Goal: Task Accomplishment & Management: Use online tool/utility

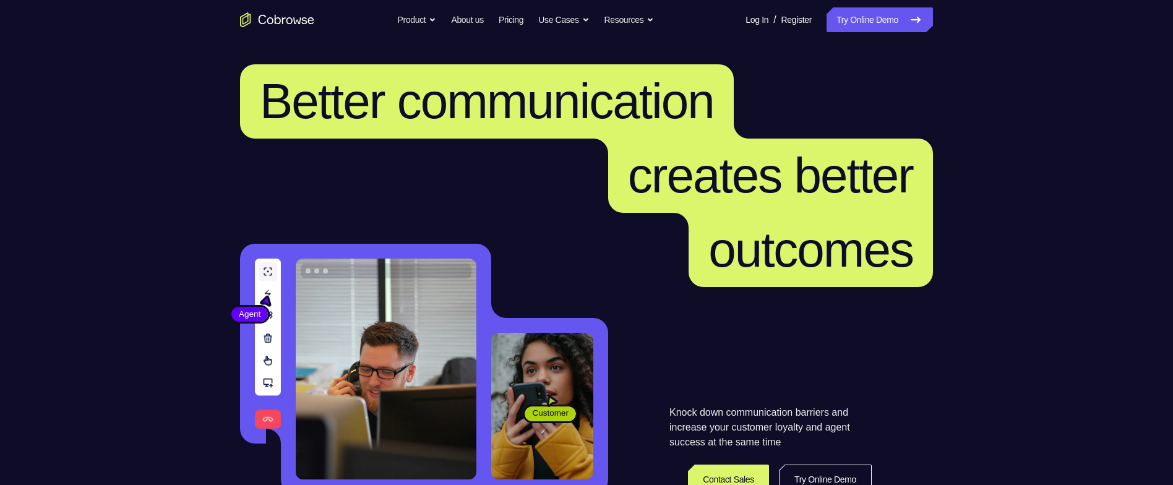
click at [853, 15] on link "Try Online Demo" at bounding box center [879, 19] width 106 height 25
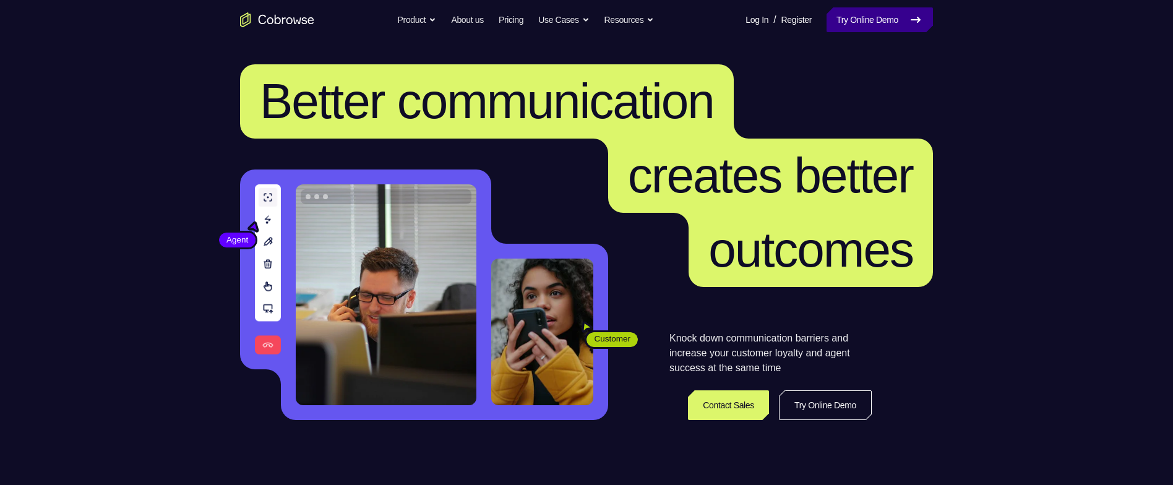
click at [883, 17] on link "Try Online Demo" at bounding box center [879, 19] width 106 height 25
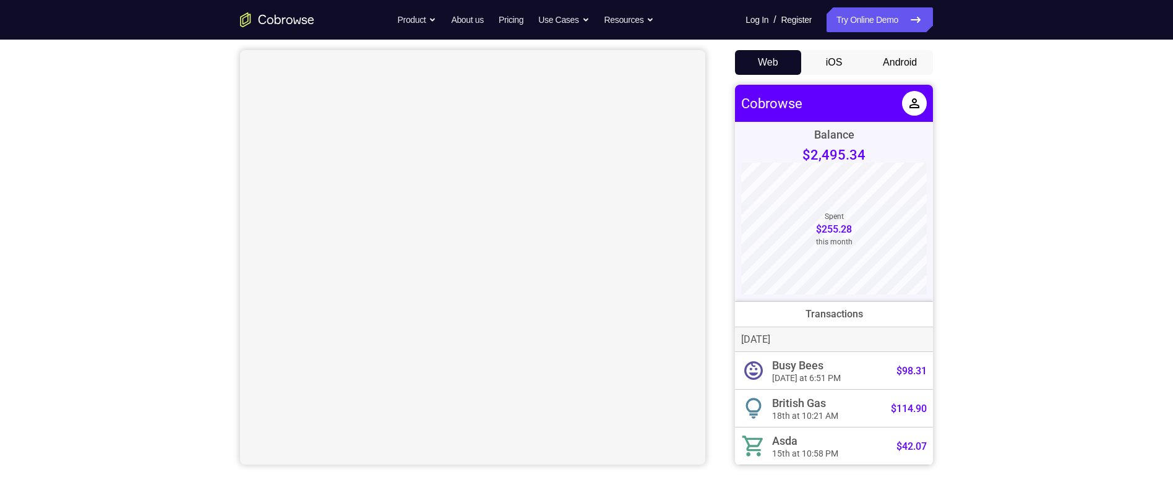
click at [914, 64] on button "Android" at bounding box center [900, 62] width 66 height 25
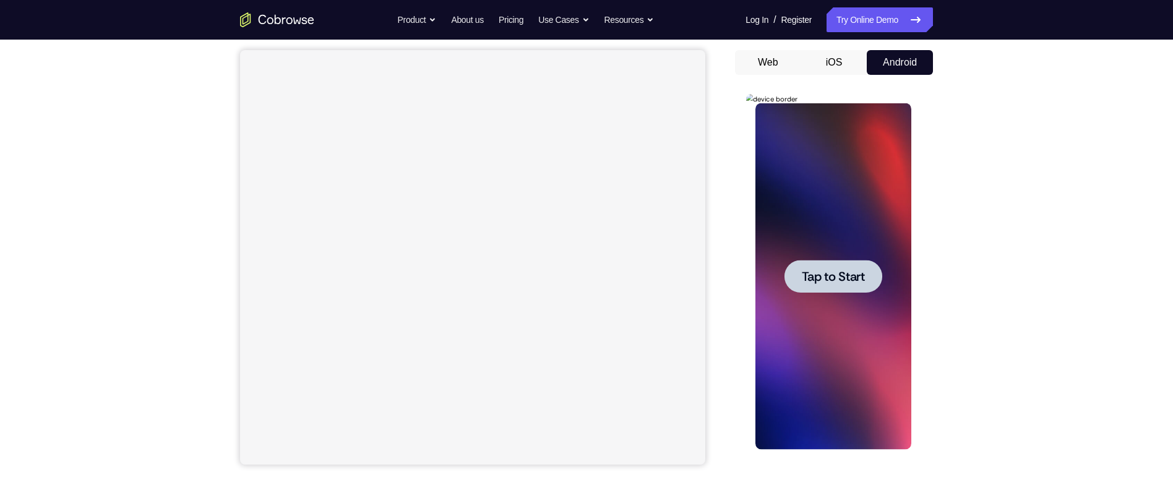
click at [866, 268] on div at bounding box center [833, 276] width 98 height 33
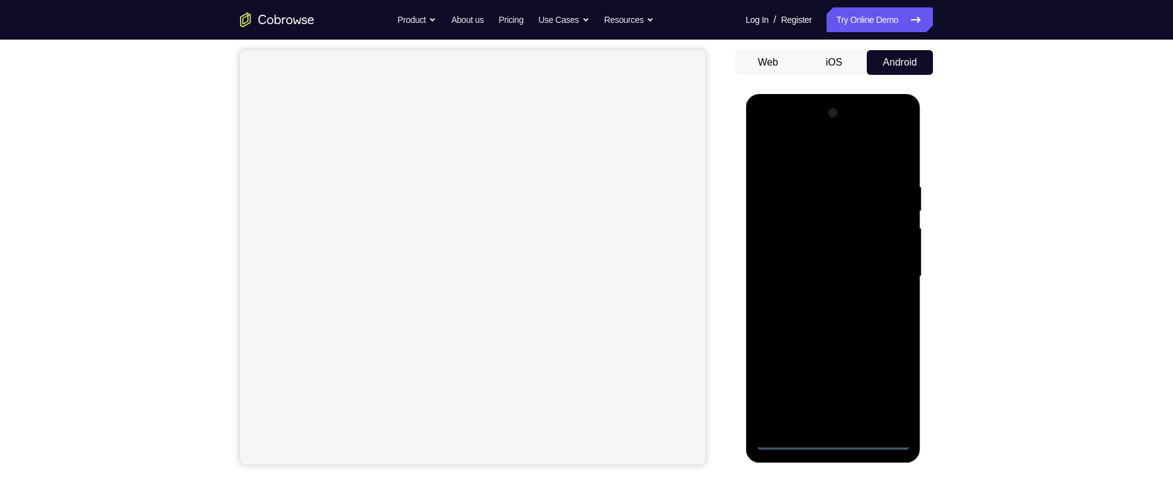
click at [839, 448] on div at bounding box center [833, 276] width 156 height 346
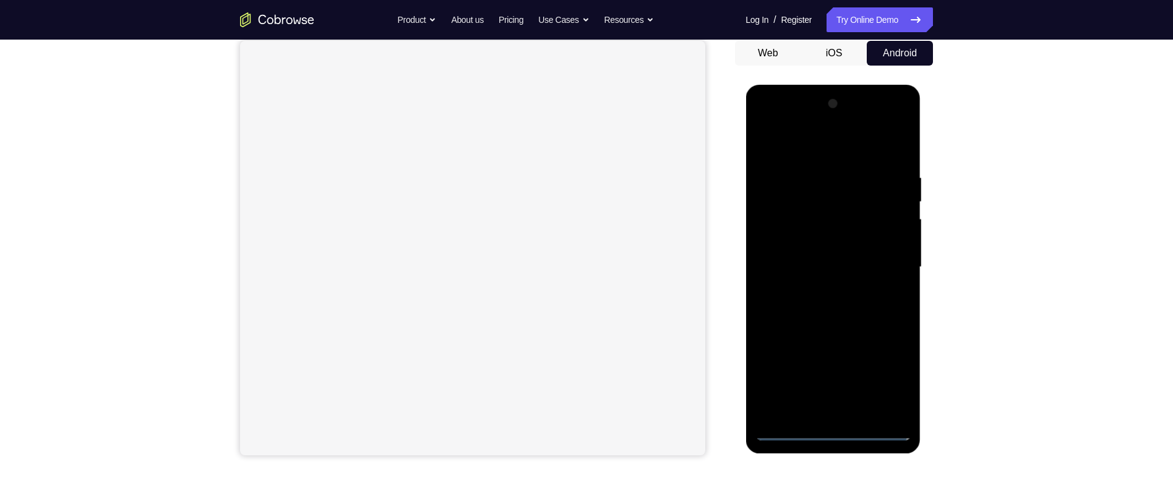
click at [888, 370] on div at bounding box center [833, 267] width 156 height 346
click at [842, 145] on div at bounding box center [833, 267] width 156 height 346
click at [886, 258] on div at bounding box center [833, 267] width 156 height 346
click at [822, 286] on div at bounding box center [833, 267] width 156 height 346
click at [840, 255] on div at bounding box center [833, 267] width 156 height 346
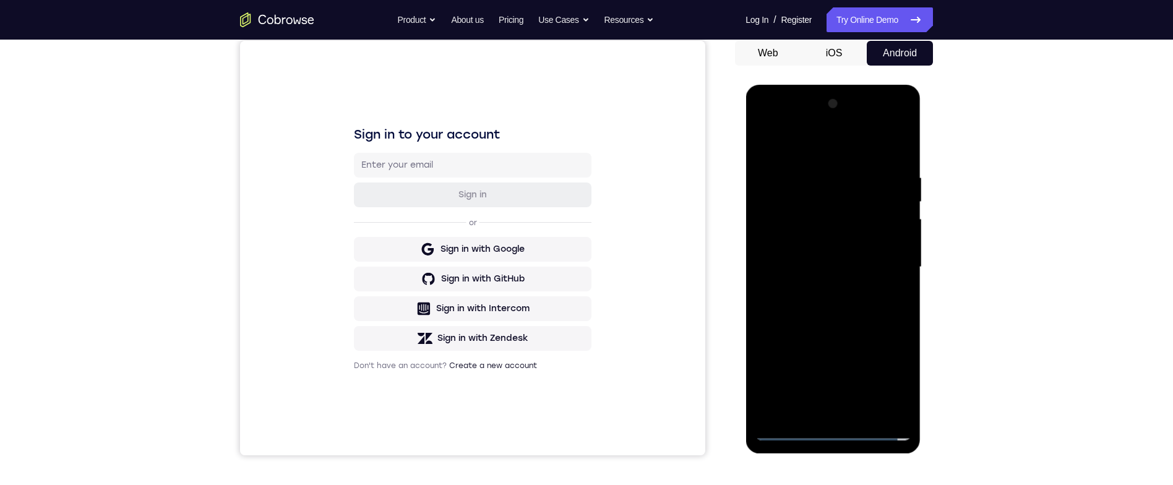
scroll to position [0, 0]
click at [858, 243] on div at bounding box center [833, 267] width 156 height 346
click at [889, 269] on div at bounding box center [833, 267] width 156 height 346
click at [870, 307] on div at bounding box center [833, 267] width 156 height 346
click at [870, 298] on div at bounding box center [833, 267] width 156 height 346
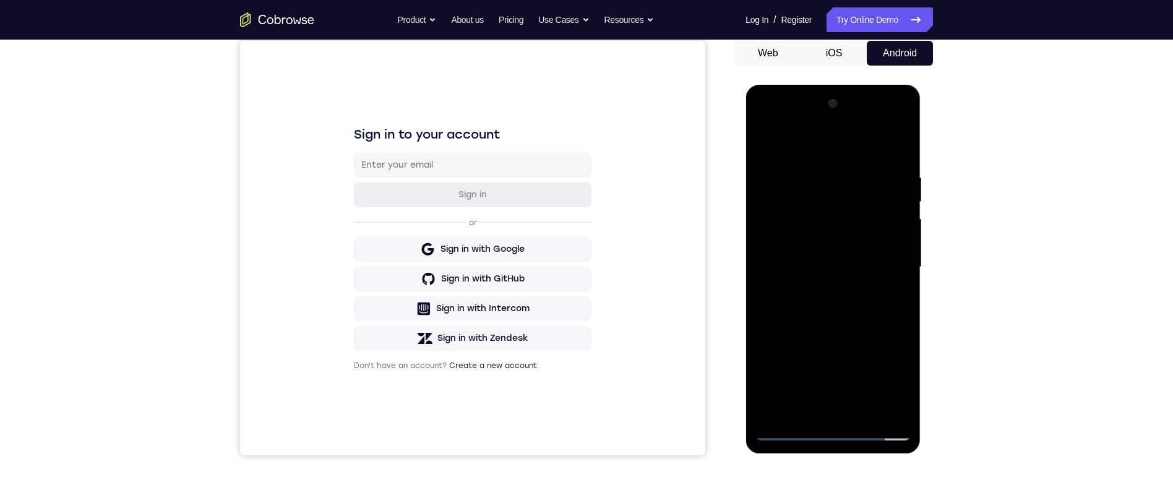
click at [907, 155] on div at bounding box center [833, 267] width 156 height 346
click at [901, 154] on div at bounding box center [833, 267] width 156 height 346
click at [822, 170] on div at bounding box center [833, 267] width 156 height 346
click at [901, 215] on div at bounding box center [833, 267] width 156 height 346
click at [884, 286] on div at bounding box center [833, 267] width 156 height 346
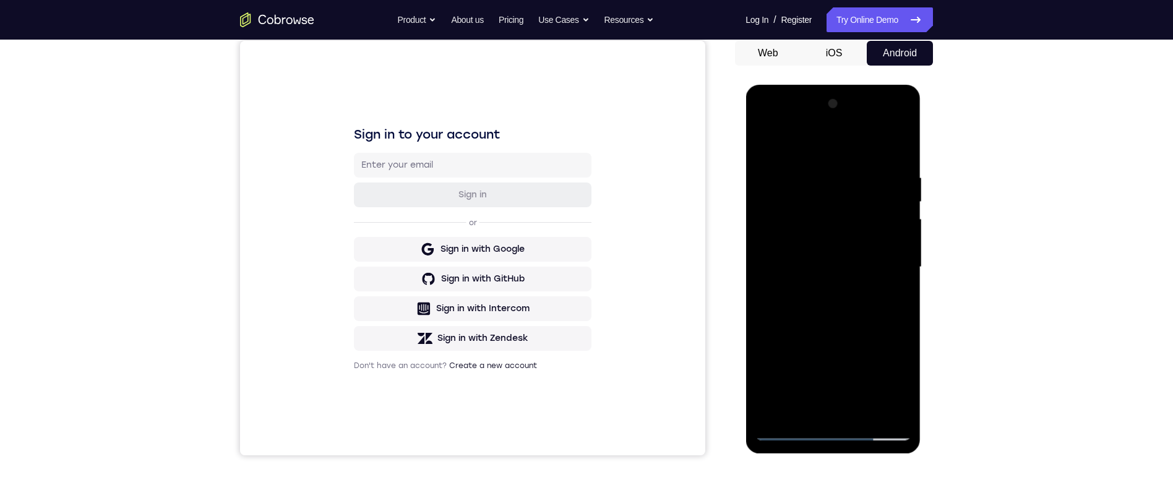
click at [895, 297] on div at bounding box center [833, 267] width 156 height 346
click at [899, 305] on div at bounding box center [833, 267] width 156 height 346
click at [897, 299] on div at bounding box center [833, 267] width 156 height 346
click at [893, 302] on div at bounding box center [833, 267] width 156 height 346
click at [893, 281] on div at bounding box center [833, 267] width 156 height 346
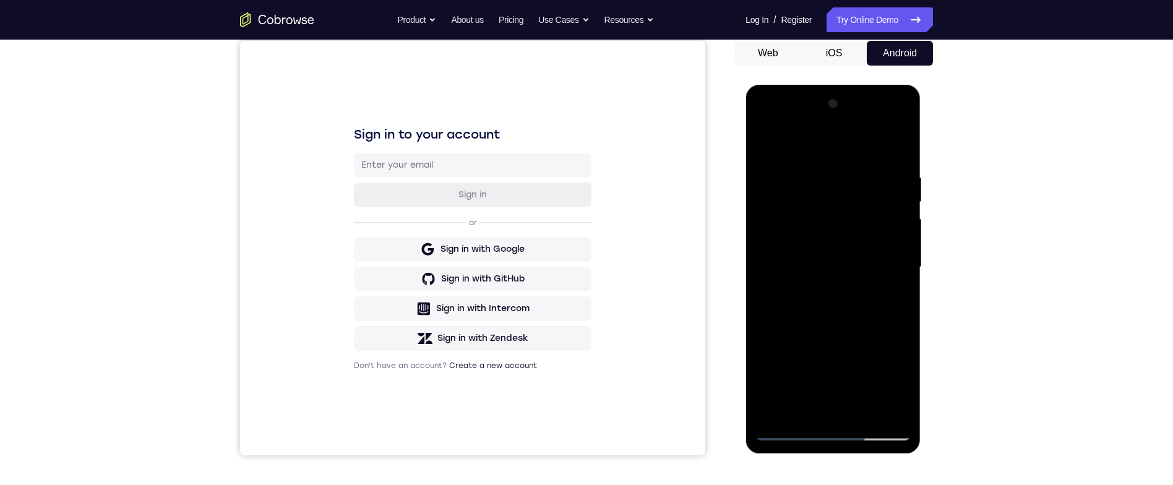
click at [894, 295] on div at bounding box center [833, 267] width 156 height 346
click at [898, 208] on div at bounding box center [833, 267] width 156 height 346
click at [898, 201] on div at bounding box center [833, 267] width 156 height 346
click at [889, 148] on div at bounding box center [833, 267] width 156 height 346
click at [818, 174] on div at bounding box center [833, 267] width 156 height 346
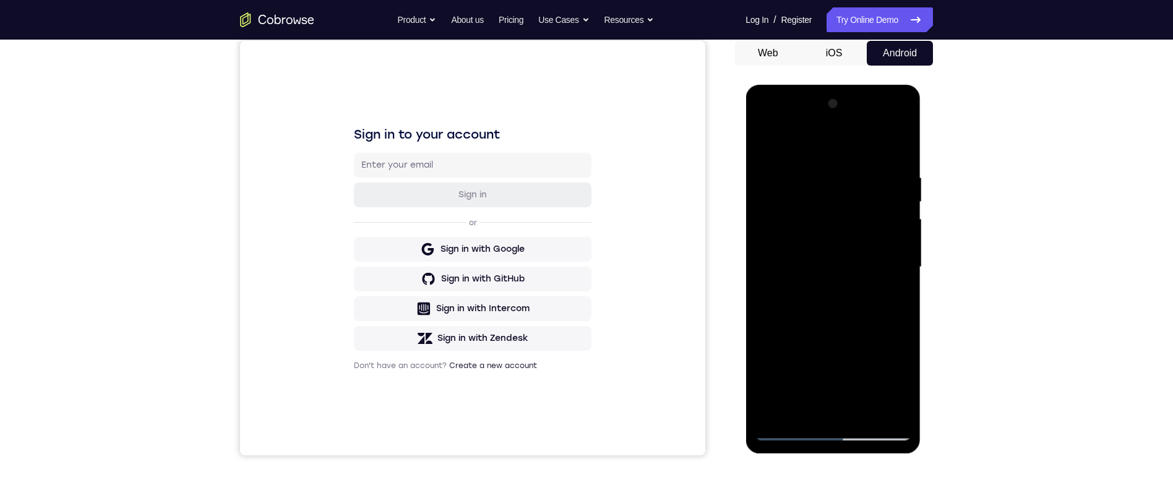
click at [895, 147] on div at bounding box center [833, 267] width 156 height 346
click at [818, 172] on div at bounding box center [833, 267] width 156 height 346
click at [895, 216] on div at bounding box center [833, 267] width 156 height 346
click at [888, 143] on div at bounding box center [833, 267] width 156 height 346
click at [896, 141] on div at bounding box center [833, 267] width 156 height 346
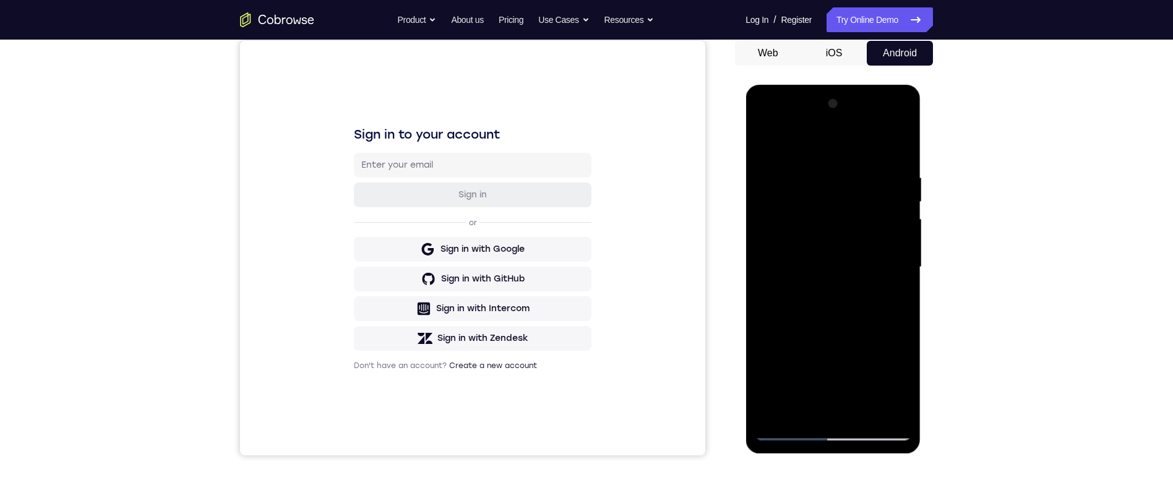
click at [901, 143] on div at bounding box center [833, 267] width 156 height 346
click at [891, 168] on div at bounding box center [833, 267] width 156 height 346
click at [891, 143] on div at bounding box center [833, 267] width 156 height 346
click at [888, 168] on div at bounding box center [833, 267] width 156 height 346
click at [898, 145] on div at bounding box center [833, 267] width 156 height 346
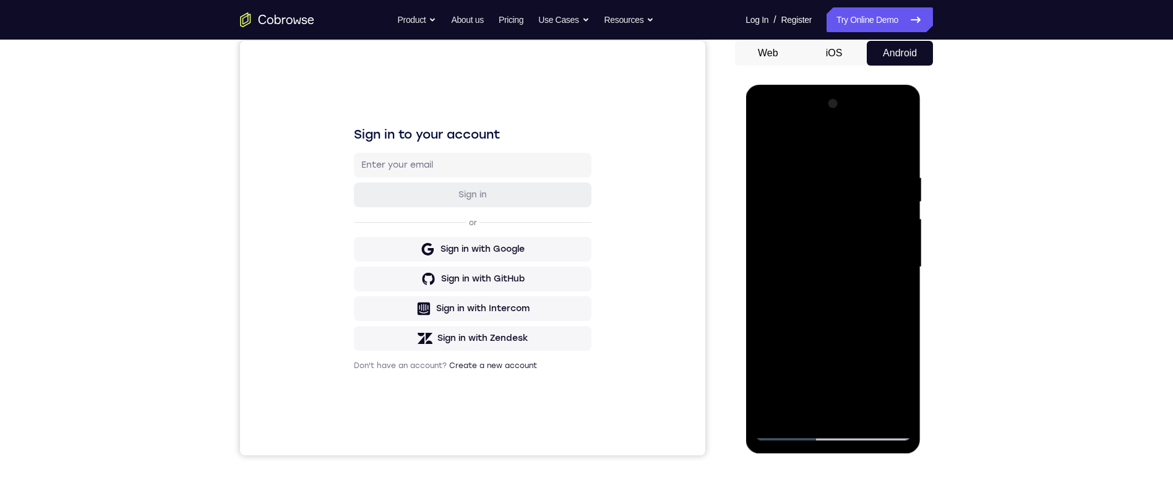
click at [896, 411] on div at bounding box center [833, 267] width 156 height 346
click at [776, 408] on div at bounding box center [833, 267] width 156 height 346
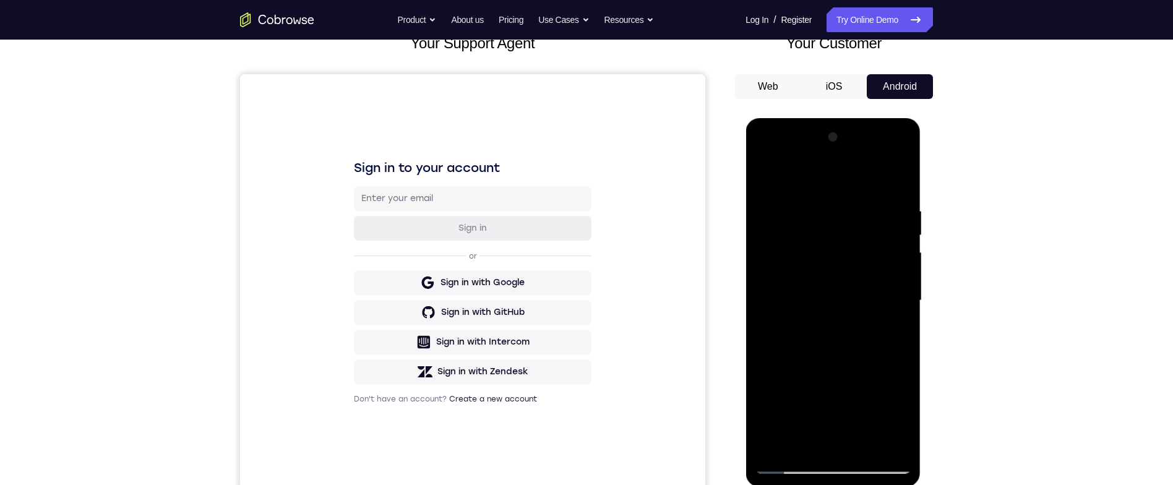
scroll to position [145, 0]
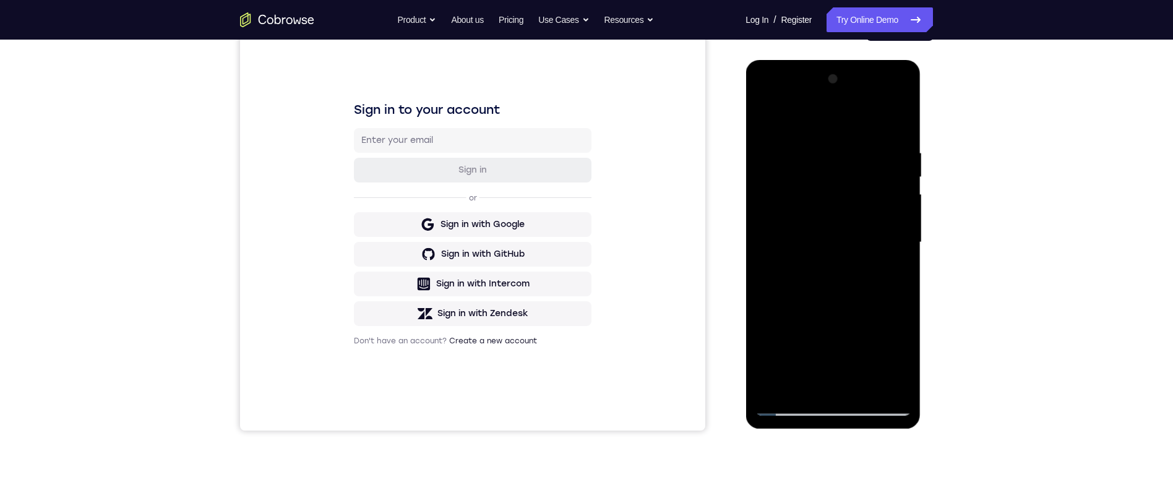
click at [898, 388] on div at bounding box center [833, 242] width 156 height 346
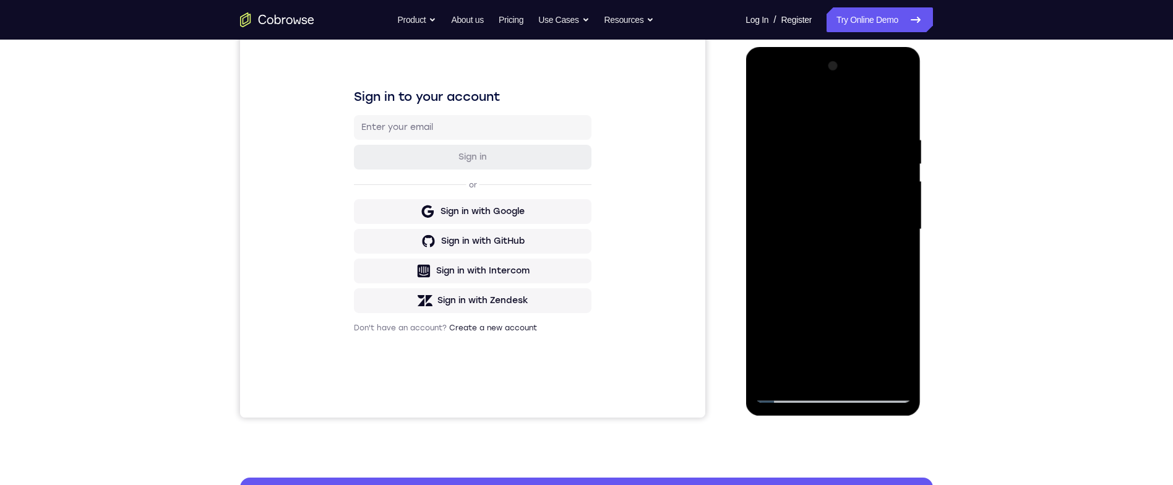
click at [862, 369] on div at bounding box center [833, 229] width 156 height 346
click at [863, 289] on div at bounding box center [833, 229] width 156 height 346
click at [904, 158] on div at bounding box center [833, 229] width 156 height 346
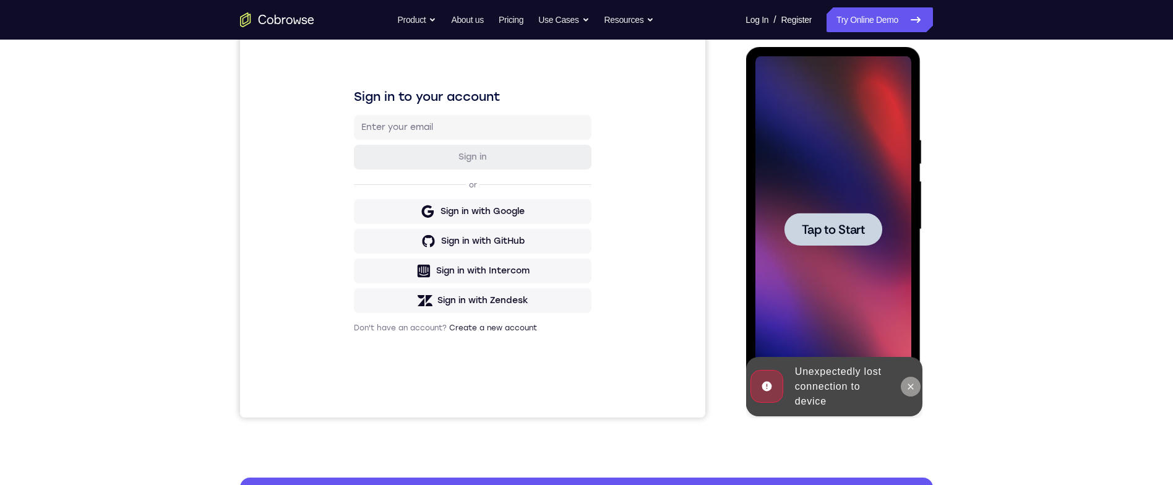
click at [913, 388] on icon at bounding box center [910, 387] width 10 height 10
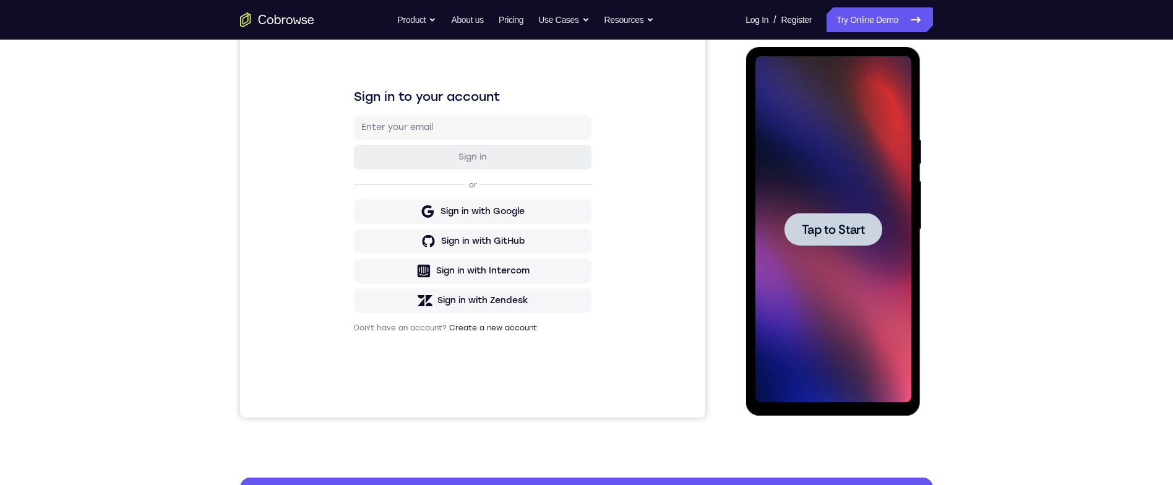
click at [854, 223] on span "Tap to Start" at bounding box center [832, 229] width 63 height 12
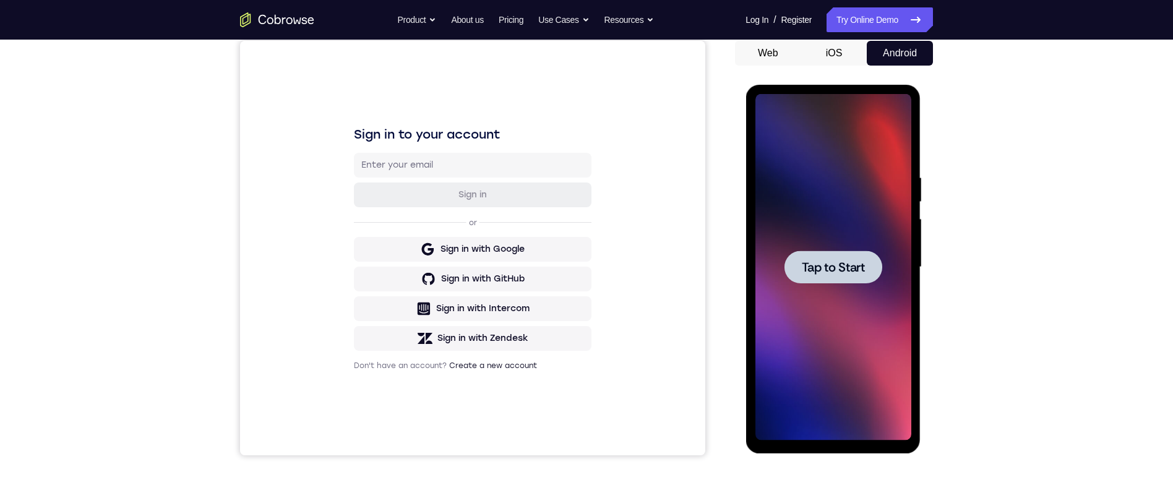
scroll to position [124, 0]
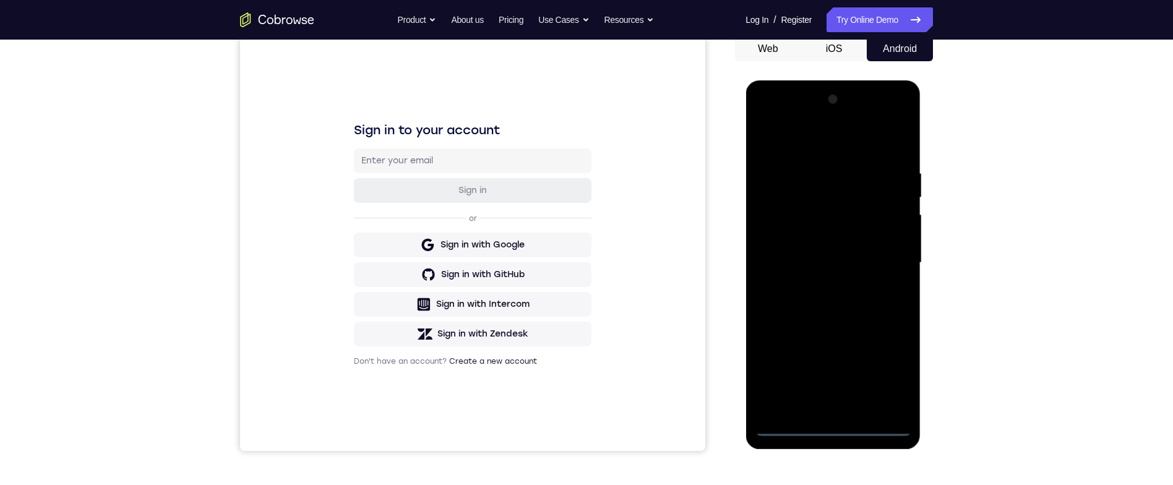
click at [836, 426] on div at bounding box center [833, 263] width 156 height 346
click at [893, 366] on div at bounding box center [833, 263] width 156 height 346
click at [853, 140] on div at bounding box center [833, 263] width 156 height 346
click at [894, 255] on div at bounding box center [833, 263] width 156 height 346
click at [809, 289] on div at bounding box center [833, 263] width 156 height 346
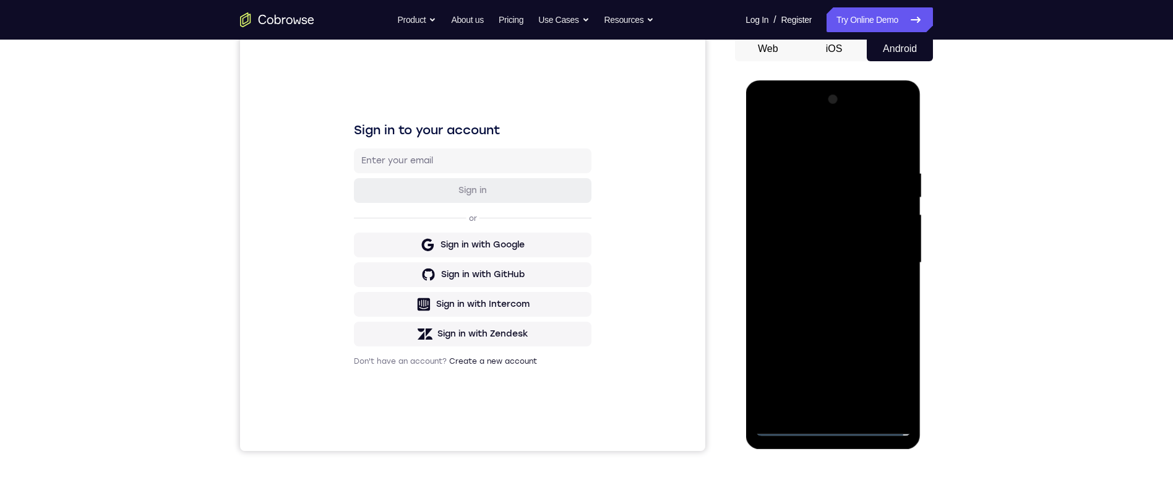
click at [878, 249] on div at bounding box center [833, 263] width 156 height 346
click at [860, 246] on div at bounding box center [833, 263] width 156 height 346
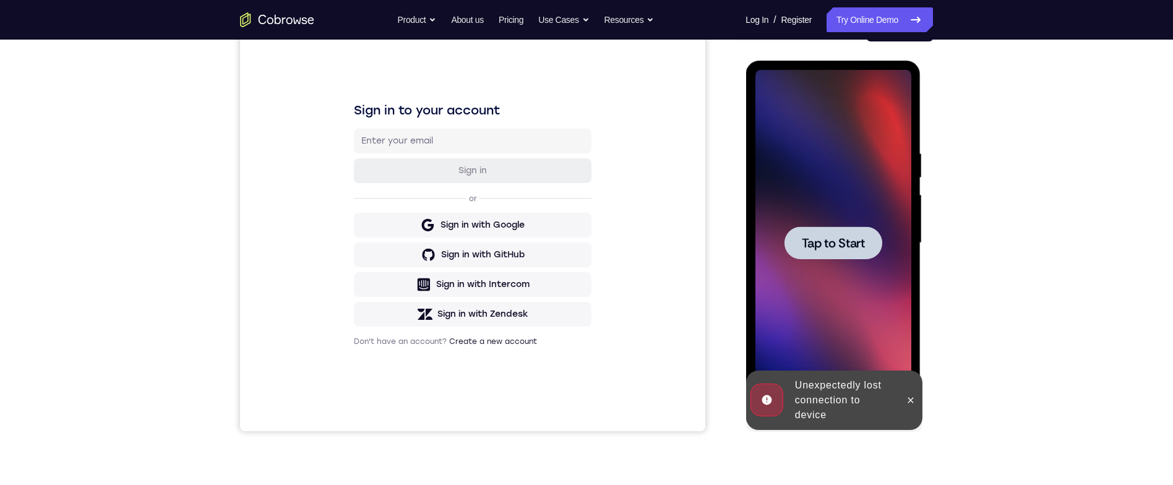
scroll to position [145, 0]
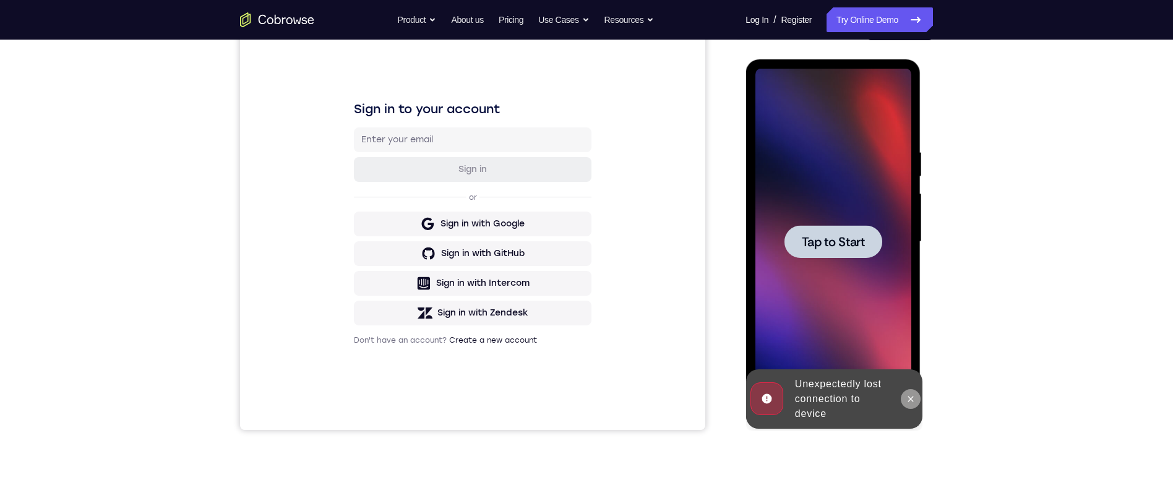
click at [913, 392] on button at bounding box center [910, 399] width 20 height 20
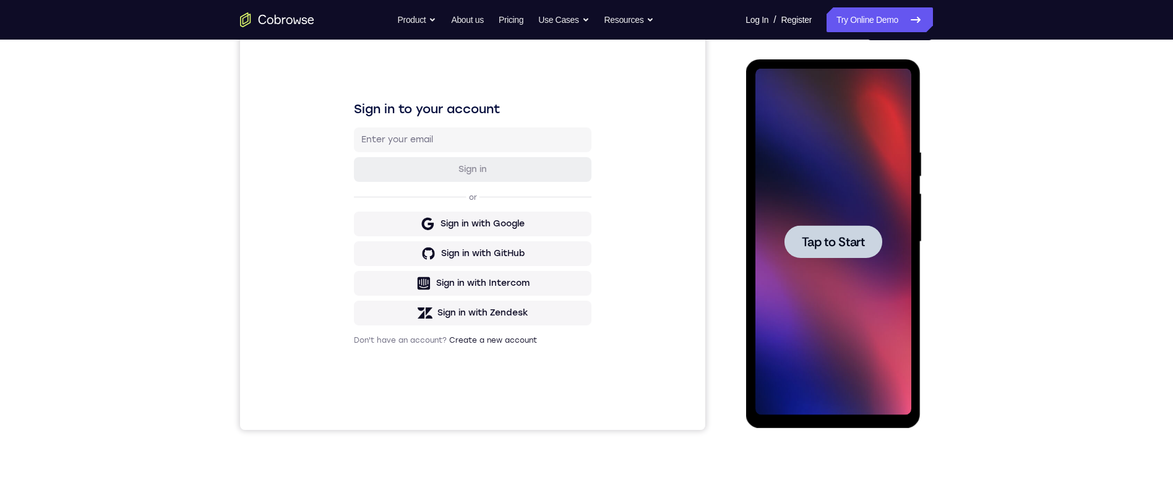
scroll to position [102, 0]
